Goal: Task Accomplishment & Management: Use online tool/utility

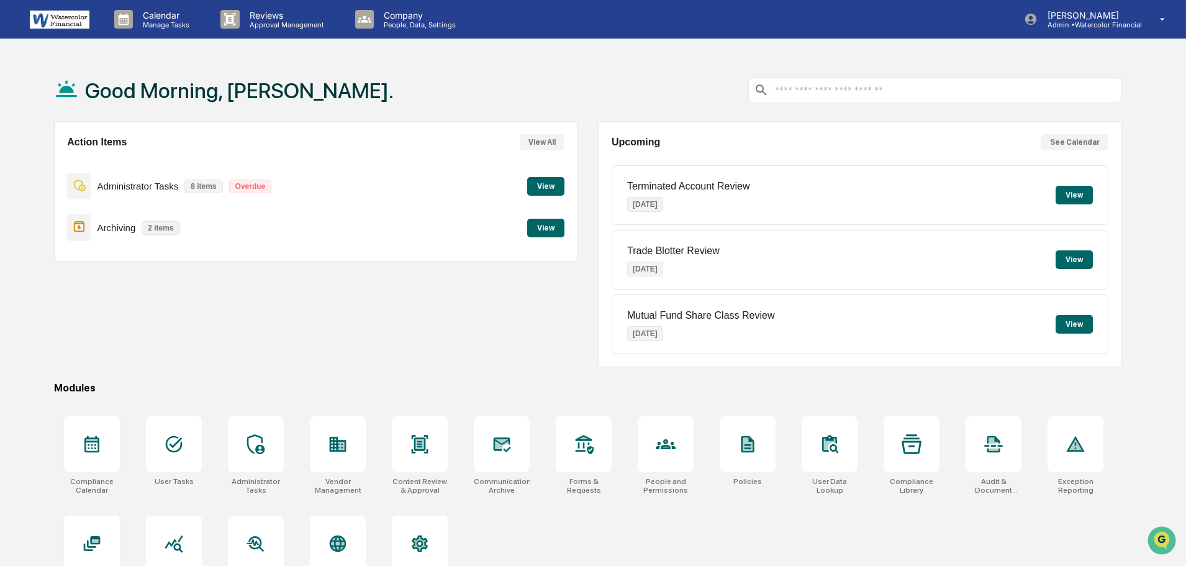
click at [135, 193] on div "Administrator Tasks 8 items Overdue" at bounding box center [172, 185] width 211 height 29
click at [134, 187] on p "Administrator Tasks" at bounding box center [138, 186] width 81 height 11
click at [545, 186] on button "View" at bounding box center [545, 186] width 37 height 19
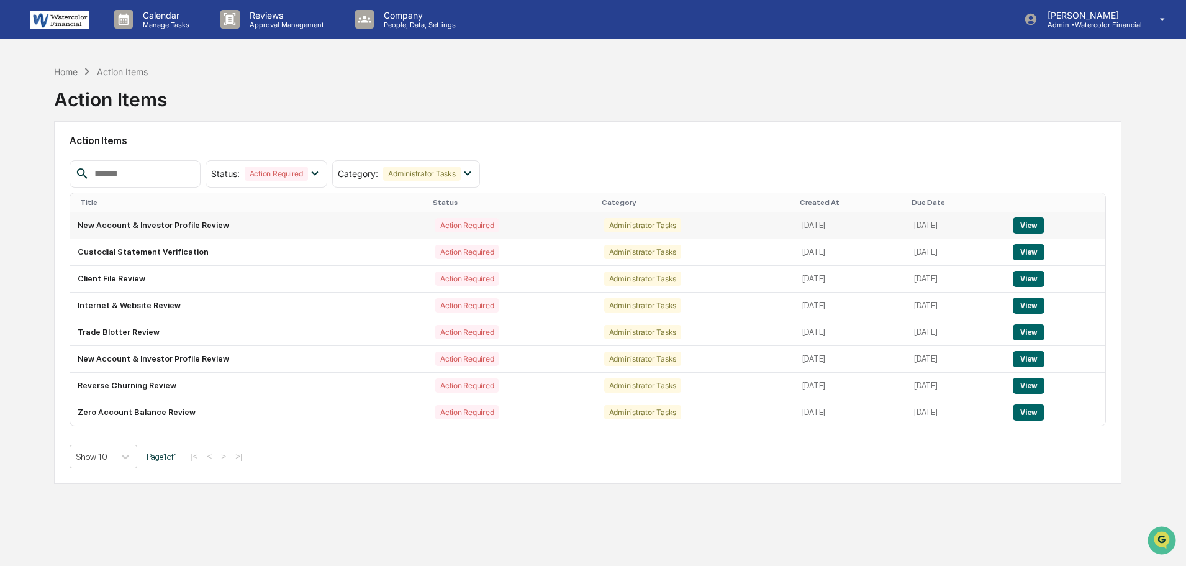
click at [1043, 225] on button "View" at bounding box center [1029, 225] width 32 height 16
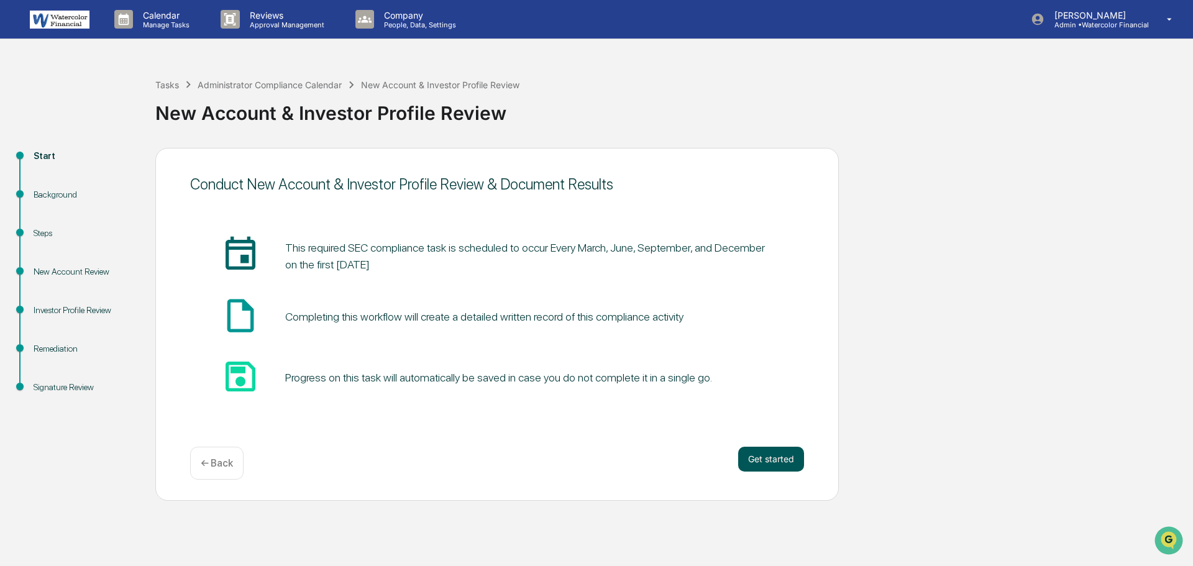
click at [778, 453] on button "Get started" at bounding box center [771, 459] width 66 height 25
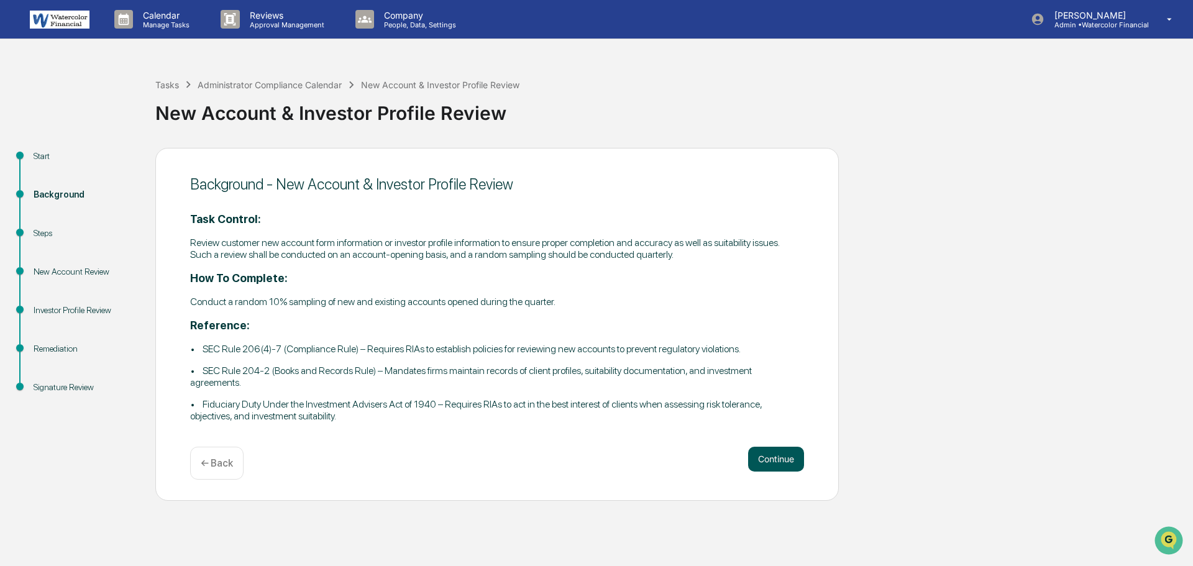
click at [782, 462] on button "Continue" at bounding box center [776, 459] width 56 height 25
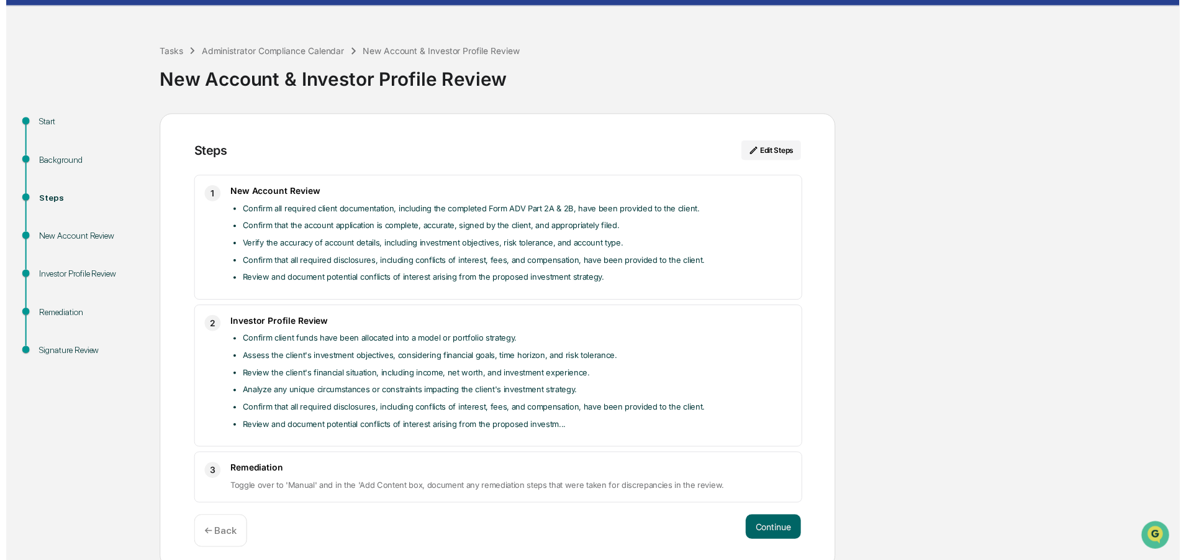
scroll to position [41, 0]
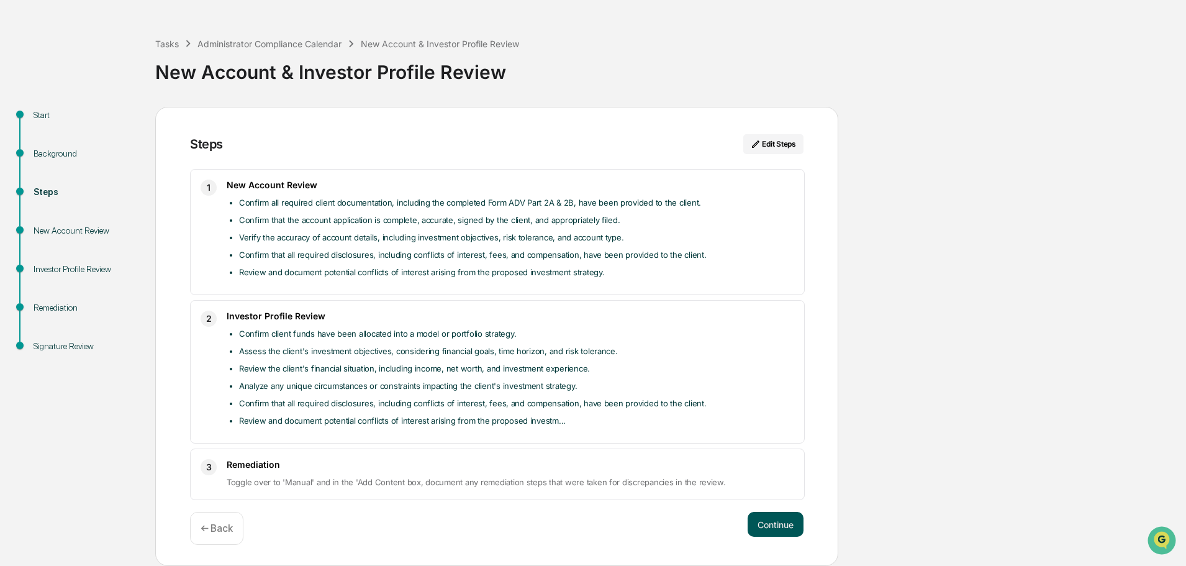
click at [772, 515] on button "Continue" at bounding box center [776, 524] width 56 height 25
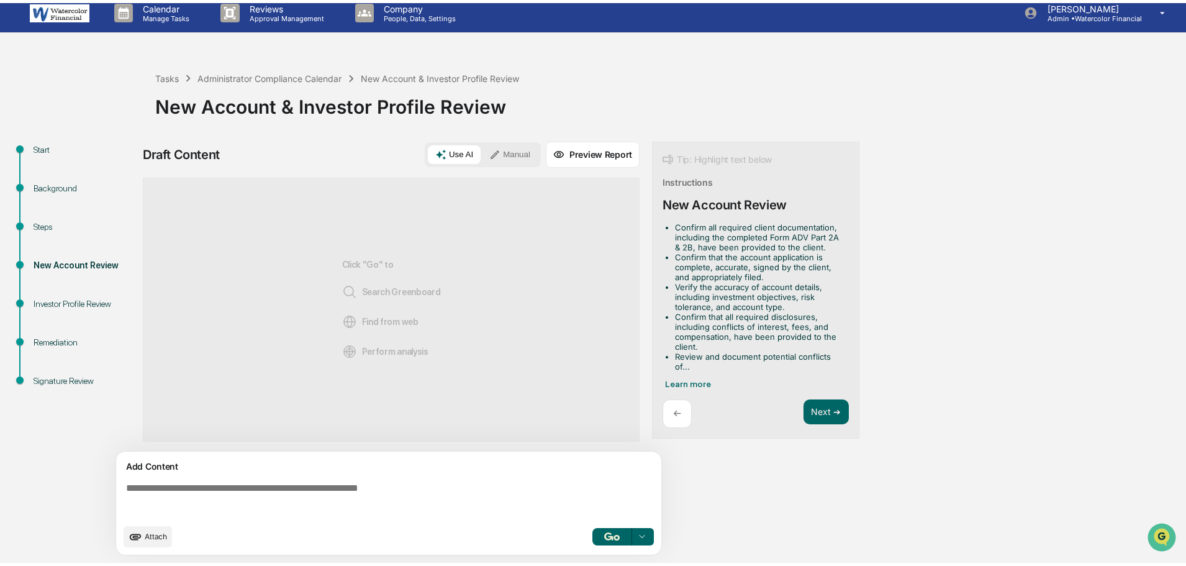
scroll to position [9, 0]
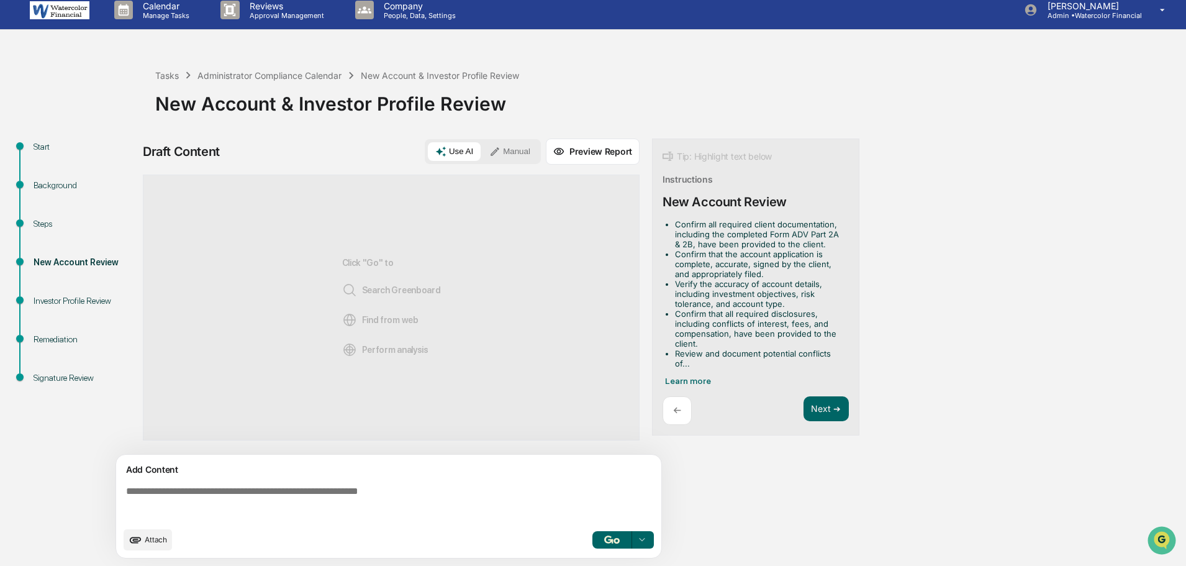
click at [514, 151] on button "Manual" at bounding box center [510, 151] width 56 height 19
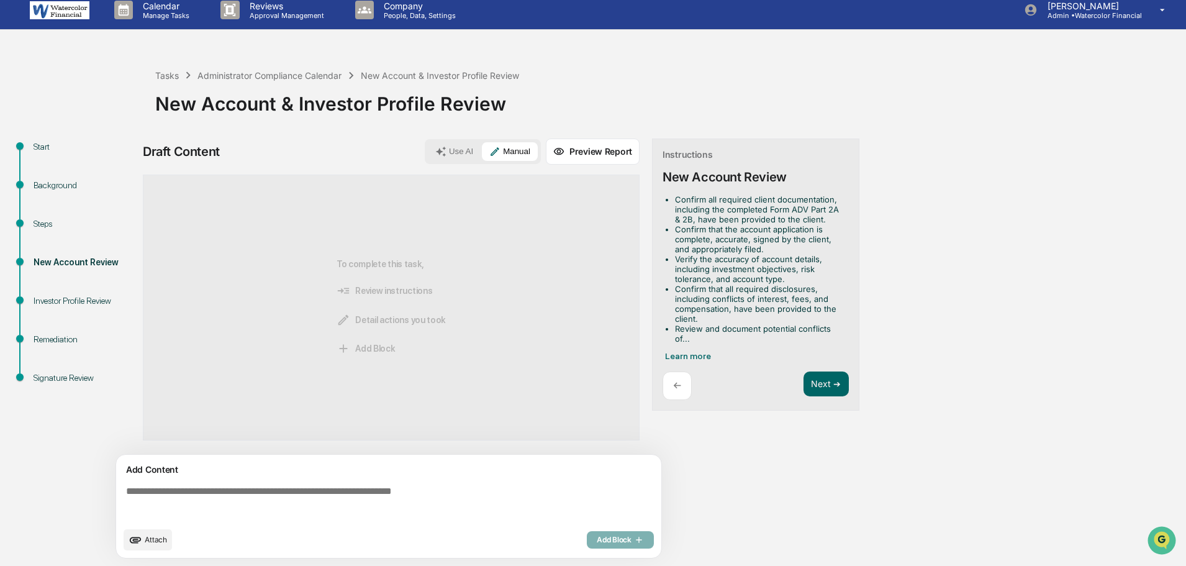
click at [40, 218] on div "Steps" at bounding box center [85, 223] width 102 height 13
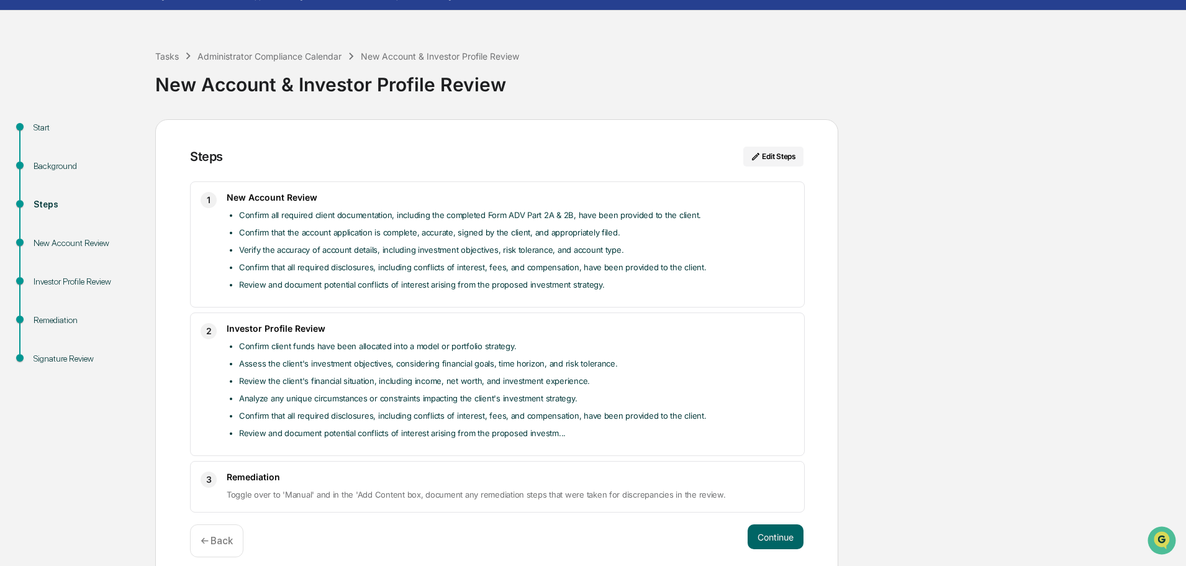
scroll to position [41, 0]
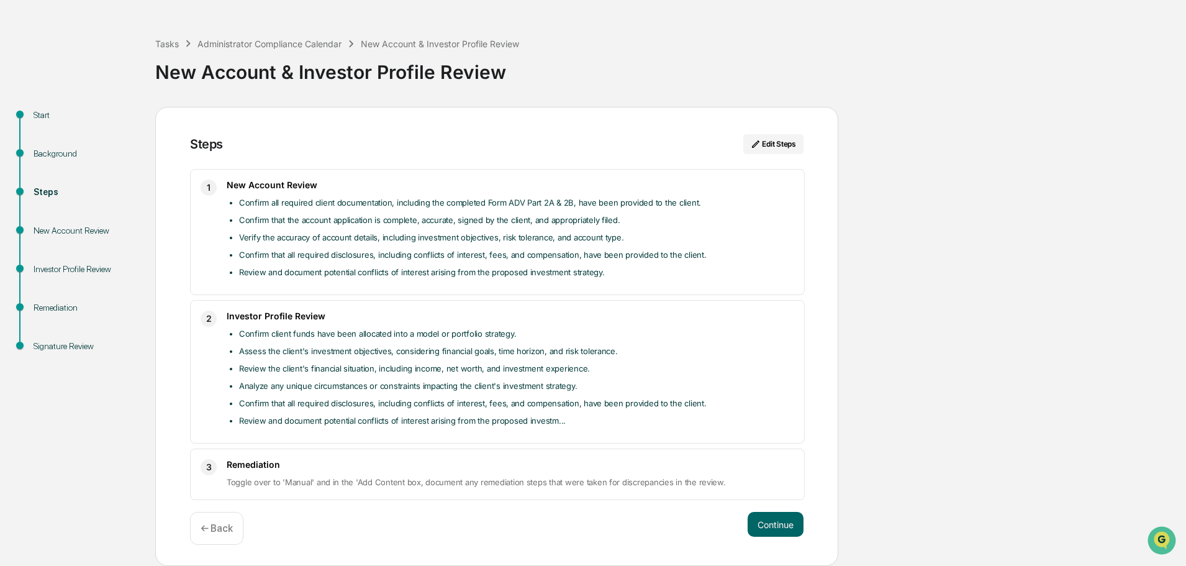
click at [1104, 240] on div "Start Background Steps New Account Review Investor Profile Review Remediation S…" at bounding box center [593, 337] width 1174 height 460
